Goal: Find specific page/section: Find specific page/section

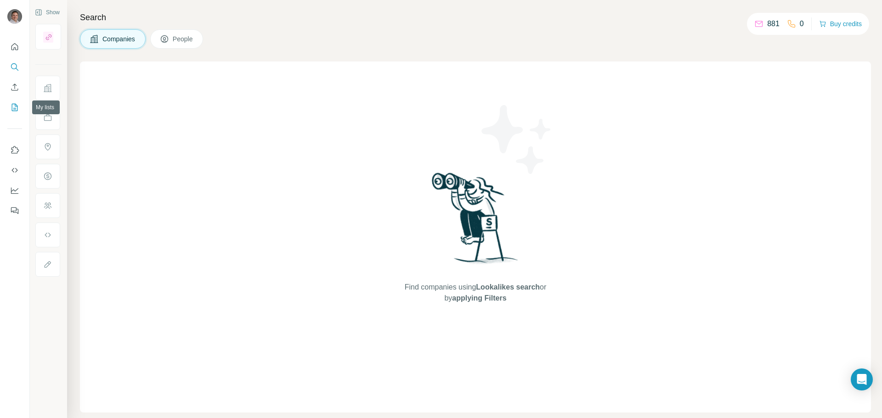
click at [17, 107] on icon "My lists" at bounding box center [14, 107] width 9 height 9
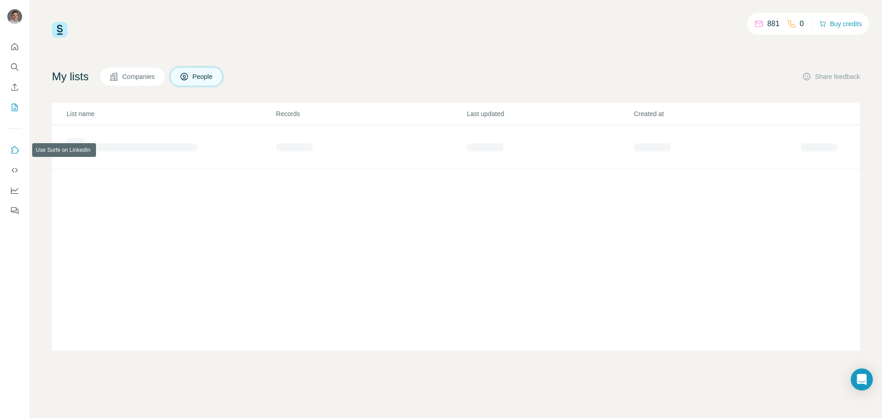
click at [14, 148] on icon "Use Surfe on LinkedIn" at bounding box center [14, 150] width 9 height 9
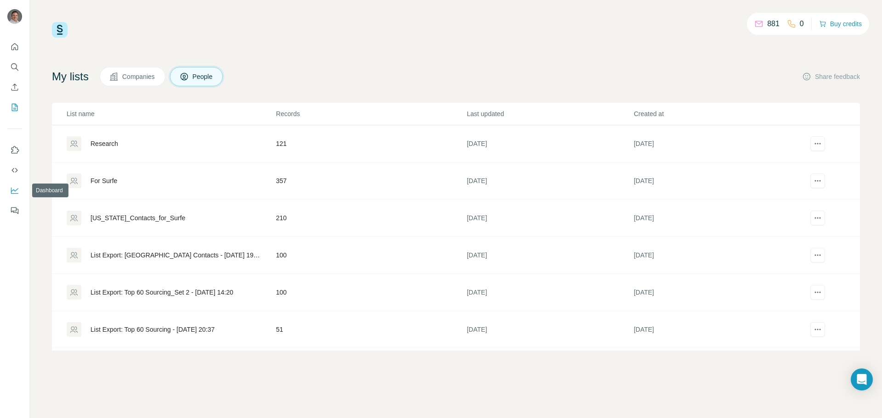
click at [10, 192] on icon "Dashboard" at bounding box center [14, 190] width 9 height 9
click at [143, 77] on span "Companies" at bounding box center [139, 76] width 34 height 9
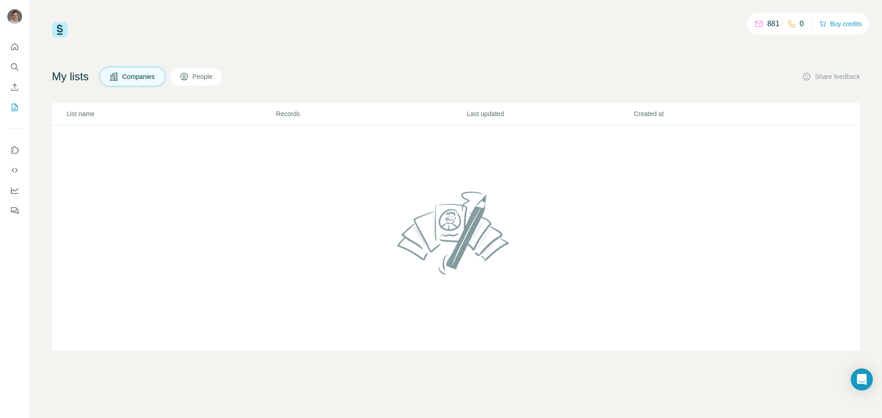
click at [189, 78] on icon at bounding box center [184, 76] width 9 height 9
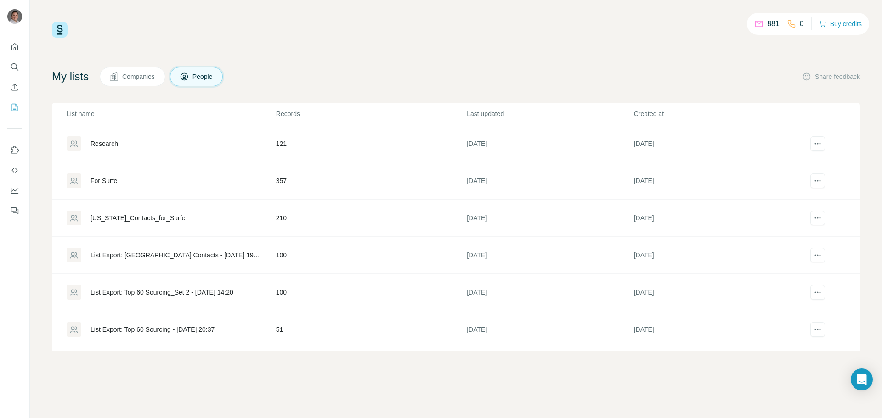
click at [292, 64] on div "881 0 Buy credits My lists Companies People Share feedback List name Records La…" at bounding box center [456, 186] width 808 height 329
